Goal: Task Accomplishment & Management: Use online tool/utility

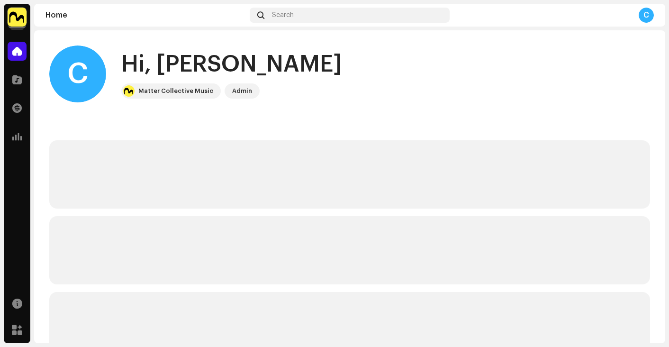
click at [19, 17] on img at bounding box center [17, 17] width 19 height 19
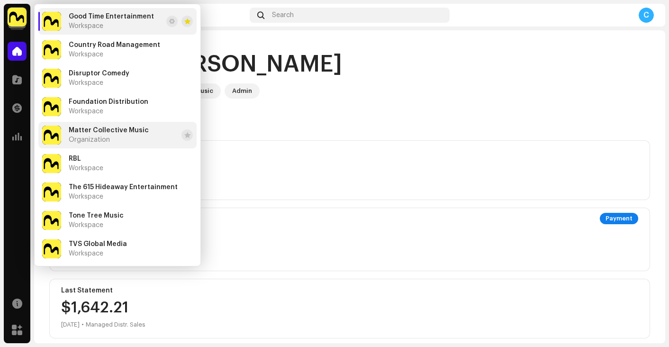
click at [118, 135] on div "Matter Collective Music Organization" at bounding box center [109, 135] width 80 height 17
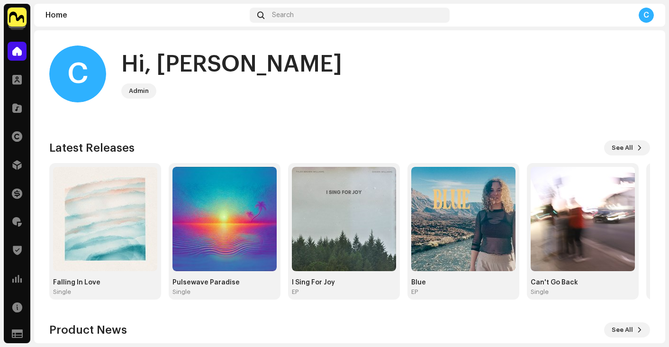
click at [18, 15] on img at bounding box center [17, 17] width 19 height 19
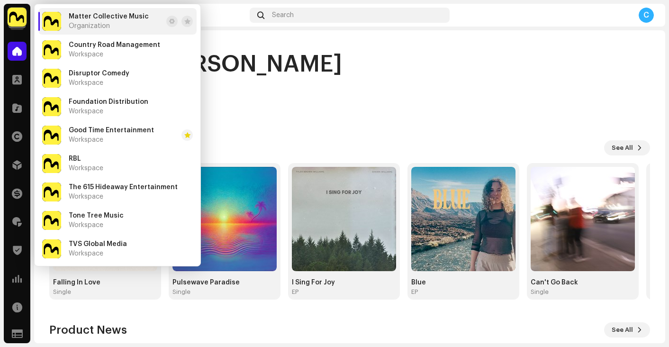
click at [220, 83] on div "C Hi, [PERSON_NAME]" at bounding box center [349, 74] width 601 height 57
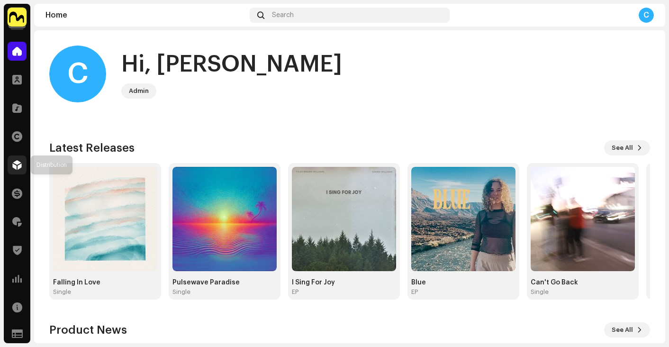
click at [15, 167] on span at bounding box center [16, 165] width 9 height 8
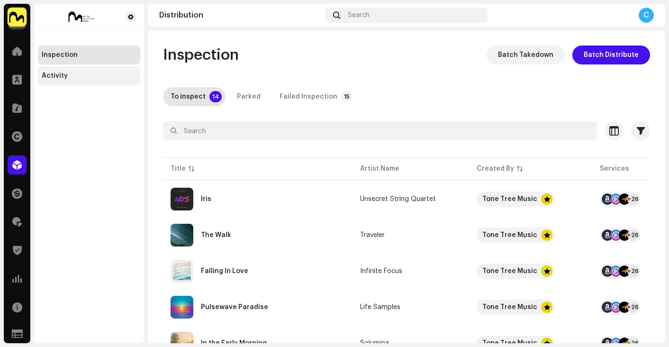
click at [50, 73] on div "Activity" at bounding box center [55, 76] width 26 height 8
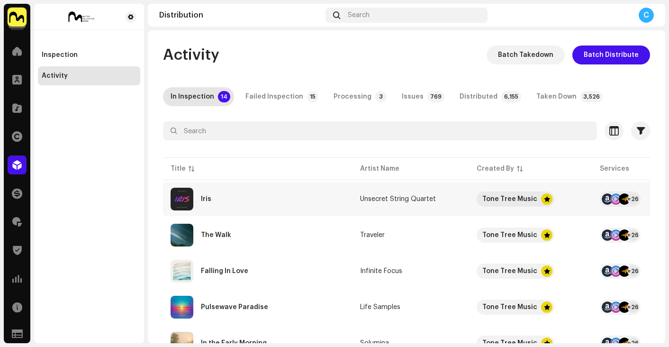
click at [279, 203] on div "Iris" at bounding box center [258, 199] width 174 height 23
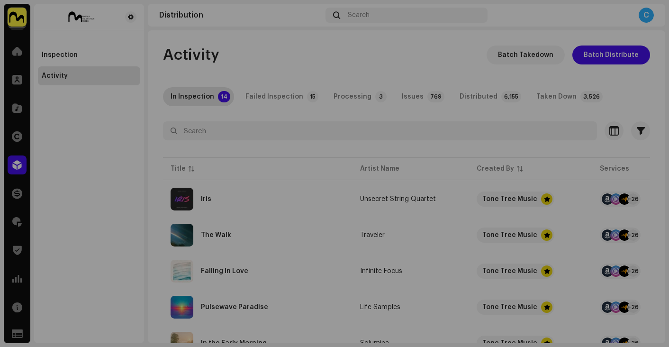
click at [71, 160] on div "Iris Unsecret String Quartet Service Last Enqueued Last Delivered Status Amazon…" at bounding box center [334, 173] width 669 height 347
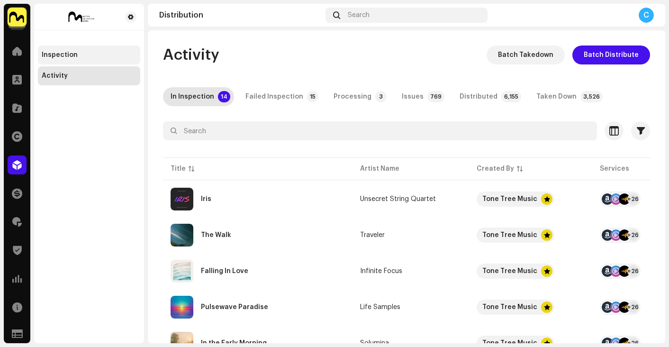
click at [90, 58] on div "Inspection" at bounding box center [89, 55] width 95 height 8
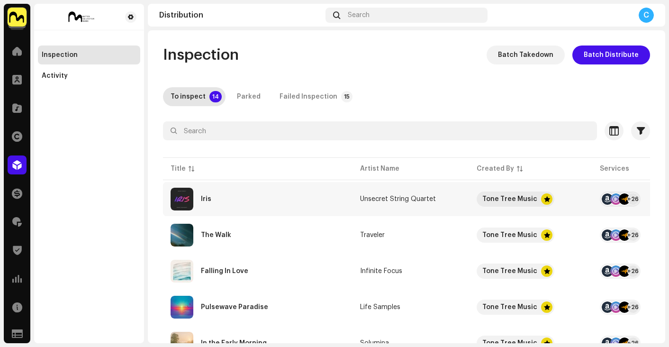
click at [314, 193] on div "Iris" at bounding box center [258, 199] width 174 height 23
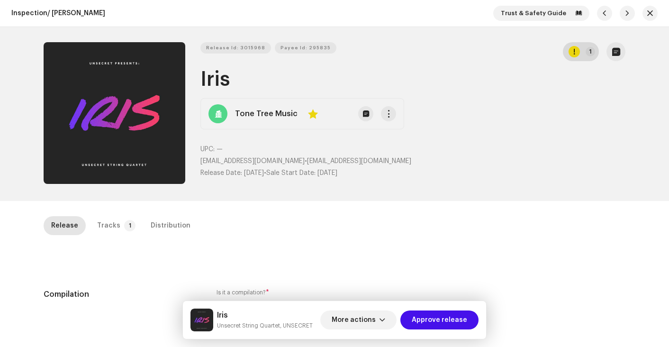
click at [574, 56] on div "button" at bounding box center [574, 51] width 11 height 11
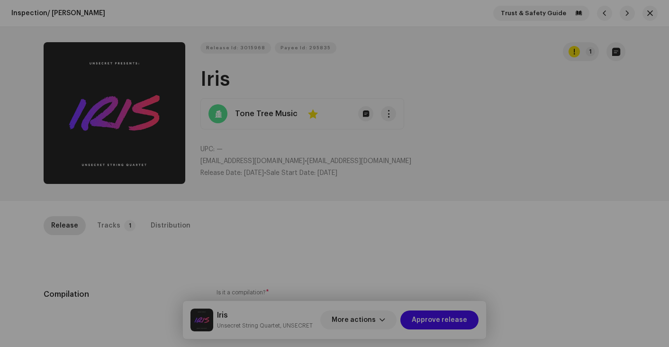
click at [543, 135] on div "Errors & Warnings Error Warnings 1 Please review these warnings to see if you n…" at bounding box center [334, 173] width 669 height 347
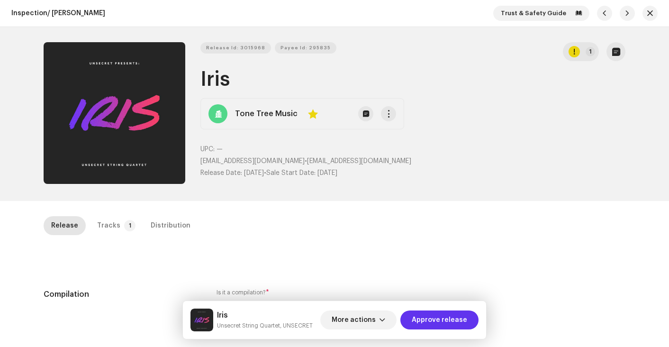
click at [445, 319] on span "Approve release" at bounding box center [439, 319] width 55 height 19
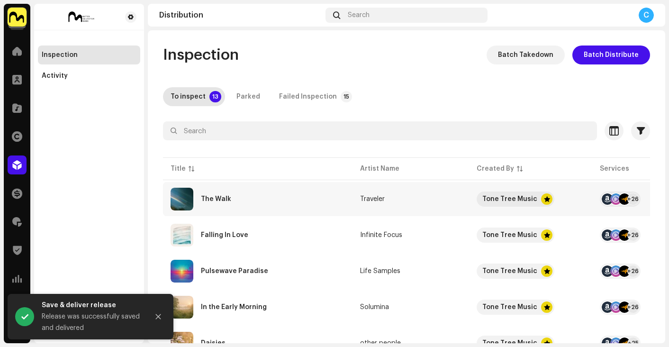
click at [320, 207] on div "The Walk" at bounding box center [258, 199] width 174 height 23
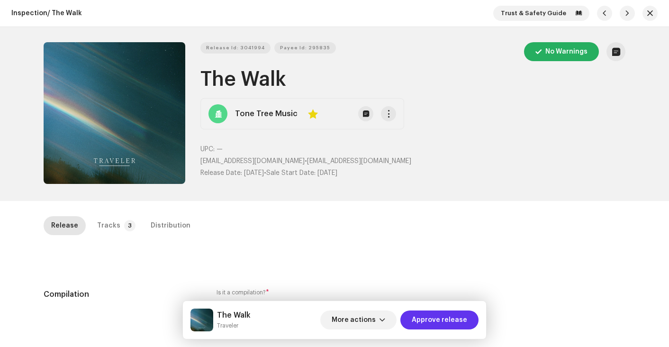
click at [453, 318] on span "Approve release" at bounding box center [439, 319] width 55 height 19
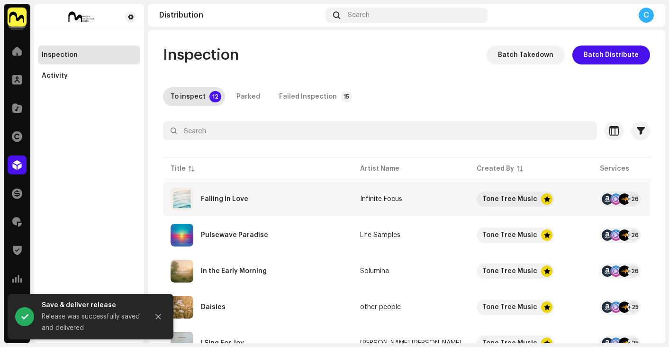
click at [298, 202] on div "Falling In Love" at bounding box center [258, 199] width 174 height 23
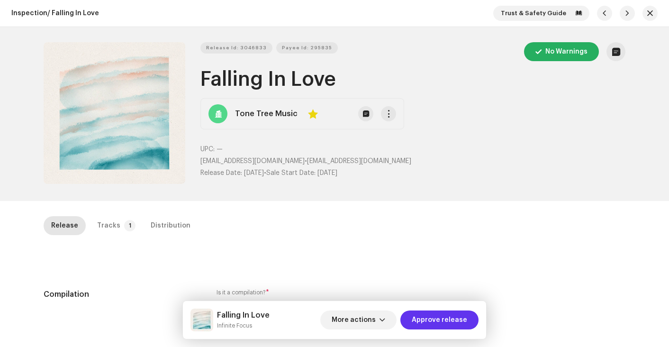
click at [447, 319] on span "Approve release" at bounding box center [439, 319] width 55 height 19
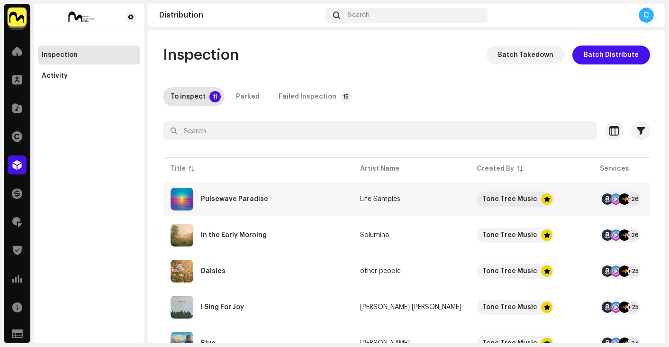
click at [282, 210] on div "Pulsewave Paradise" at bounding box center [258, 199] width 174 height 23
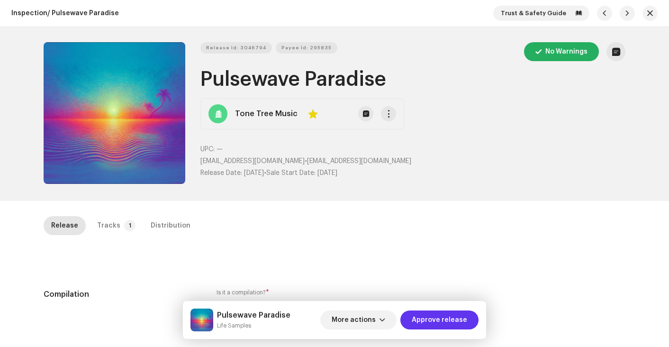
click at [447, 319] on span "Approve release" at bounding box center [439, 319] width 55 height 19
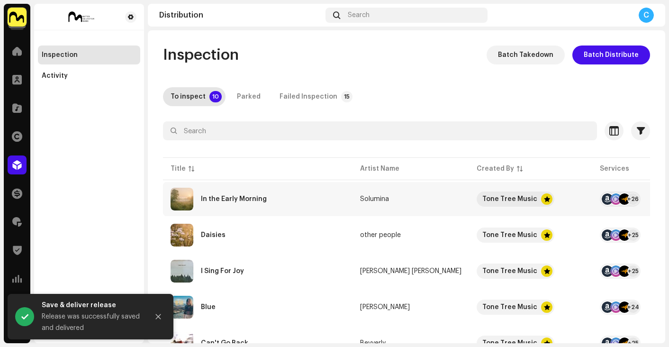
click at [323, 194] on div "In the Early Morning" at bounding box center [258, 199] width 174 height 23
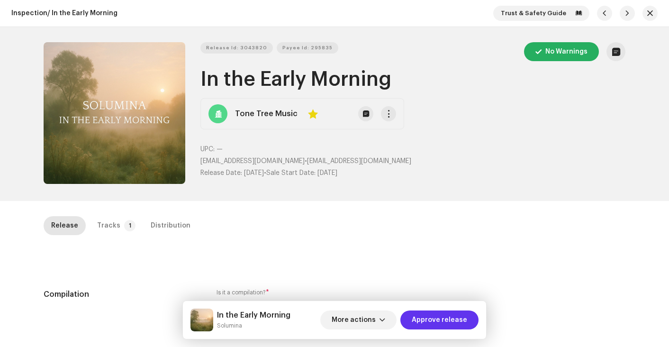
click at [445, 317] on span "Approve release" at bounding box center [439, 319] width 55 height 19
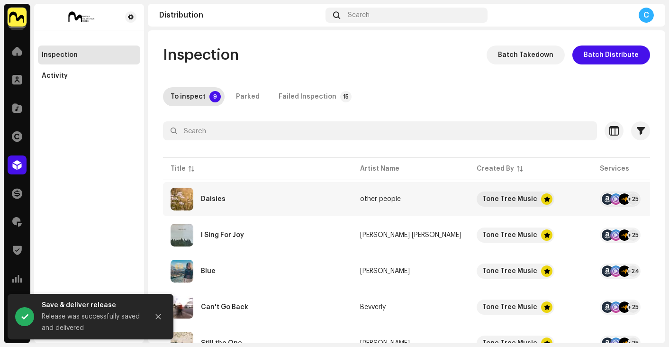
click at [269, 196] on div "Daisies" at bounding box center [258, 199] width 174 height 23
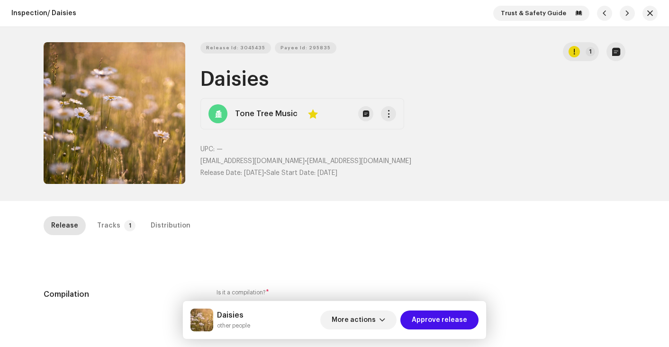
click at [435, 333] on div "Daisies other people More actions Approve release" at bounding box center [334, 320] width 303 height 38
click at [437, 321] on span "Approve release" at bounding box center [439, 319] width 55 height 19
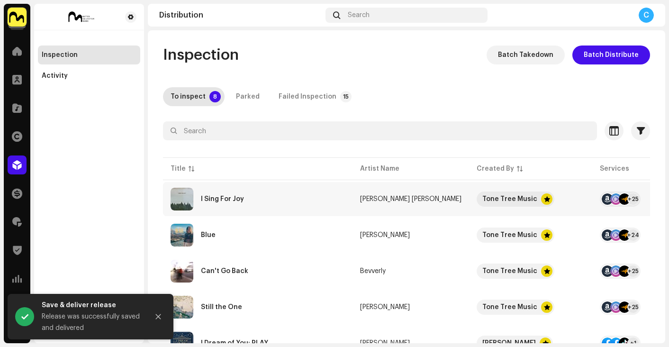
click at [295, 208] on div "I Sing For Joy" at bounding box center [258, 199] width 174 height 23
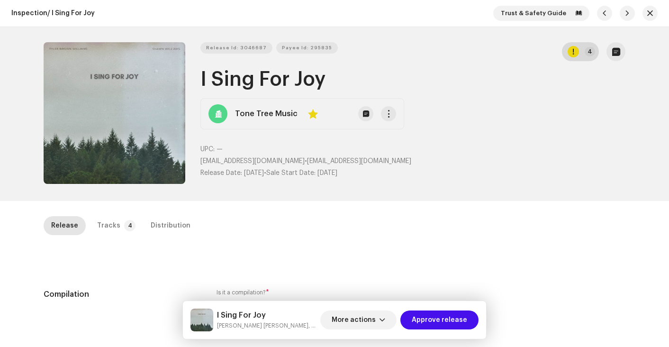
click at [582, 60] on button "4" at bounding box center [580, 51] width 37 height 19
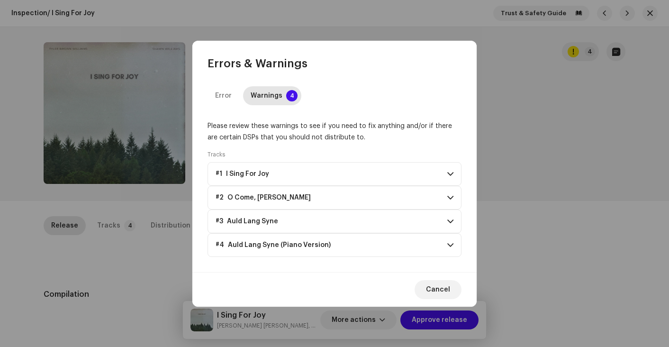
click at [429, 273] on div "Cancel" at bounding box center [334, 289] width 284 height 35
click at [434, 290] on span "Cancel" at bounding box center [438, 289] width 24 height 19
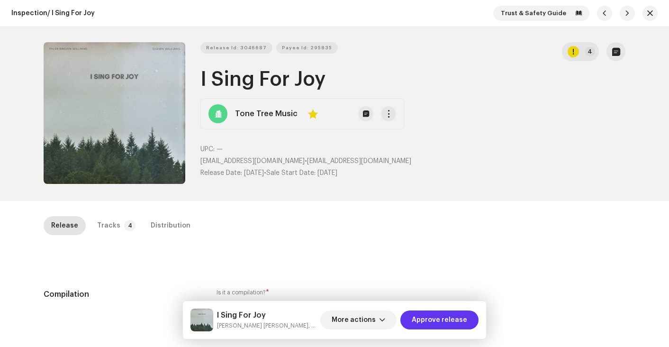
click at [440, 321] on span "Approve release" at bounding box center [439, 319] width 55 height 19
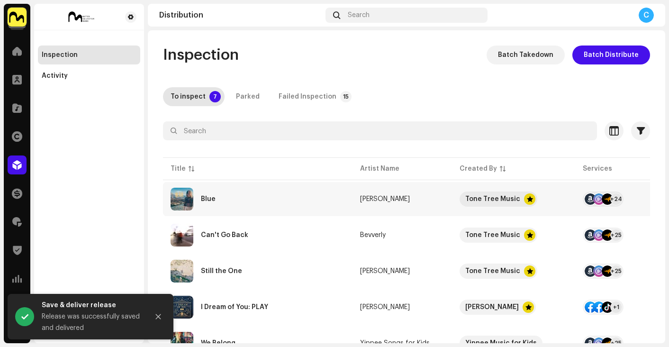
click at [338, 202] on div "Blue" at bounding box center [258, 199] width 174 height 23
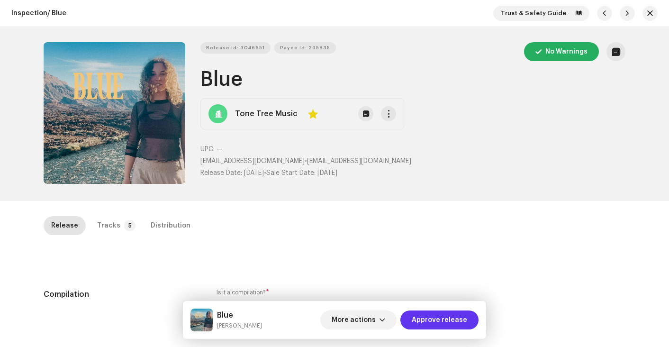
click at [428, 318] on span "Approve release" at bounding box center [439, 319] width 55 height 19
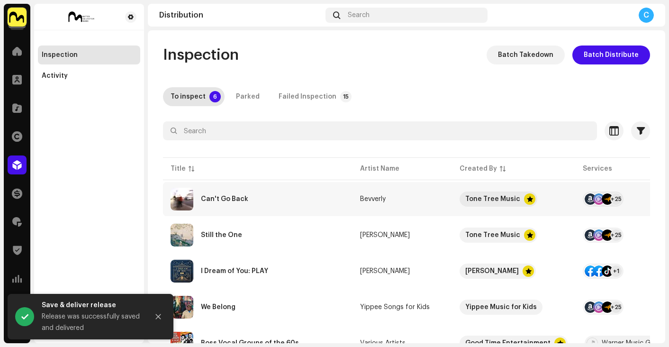
click at [285, 194] on div "Can't Go Back" at bounding box center [258, 199] width 174 height 23
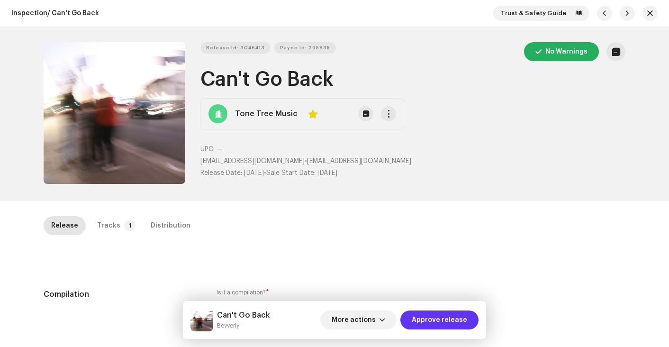
click at [436, 320] on span "Approve release" at bounding box center [439, 319] width 55 height 19
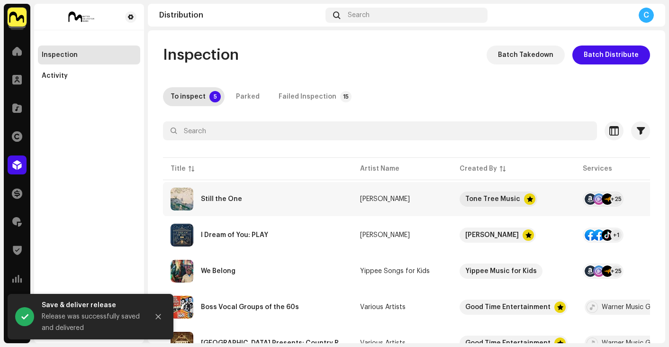
click at [336, 200] on div "Still the One" at bounding box center [258, 199] width 174 height 23
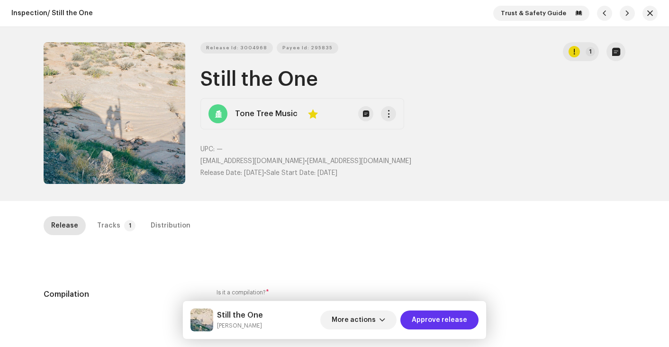
click at [447, 316] on span "Approve release" at bounding box center [439, 319] width 55 height 19
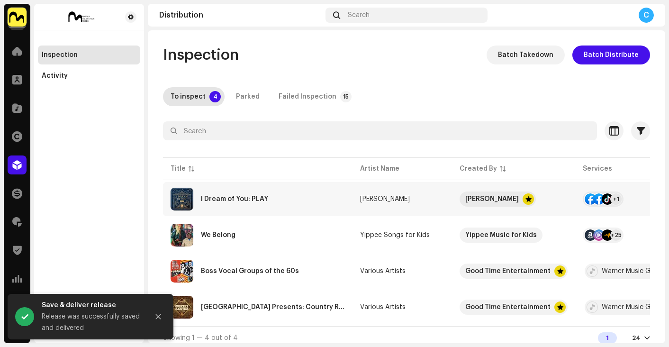
click at [288, 189] on div "I Dream of You: PLAY" at bounding box center [258, 199] width 174 height 23
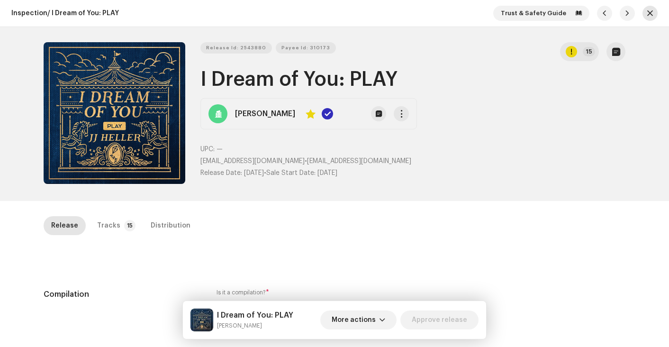
click at [643, 17] on button "button" at bounding box center [650, 13] width 15 height 15
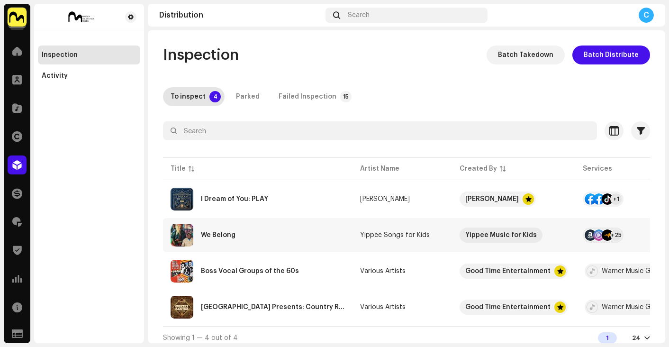
click at [333, 235] on div "We Belong" at bounding box center [258, 235] width 174 height 23
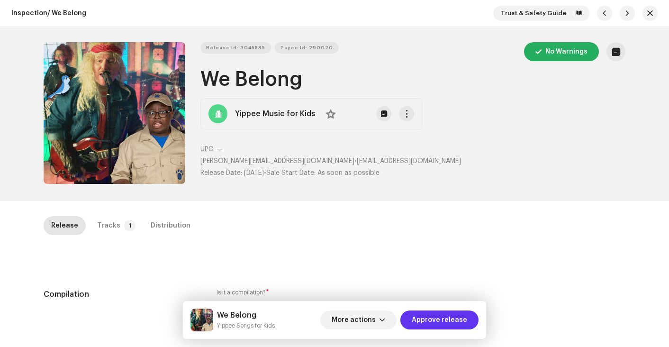
click at [448, 319] on span "Approve release" at bounding box center [439, 319] width 55 height 19
